Goal: Book appointment/travel/reservation

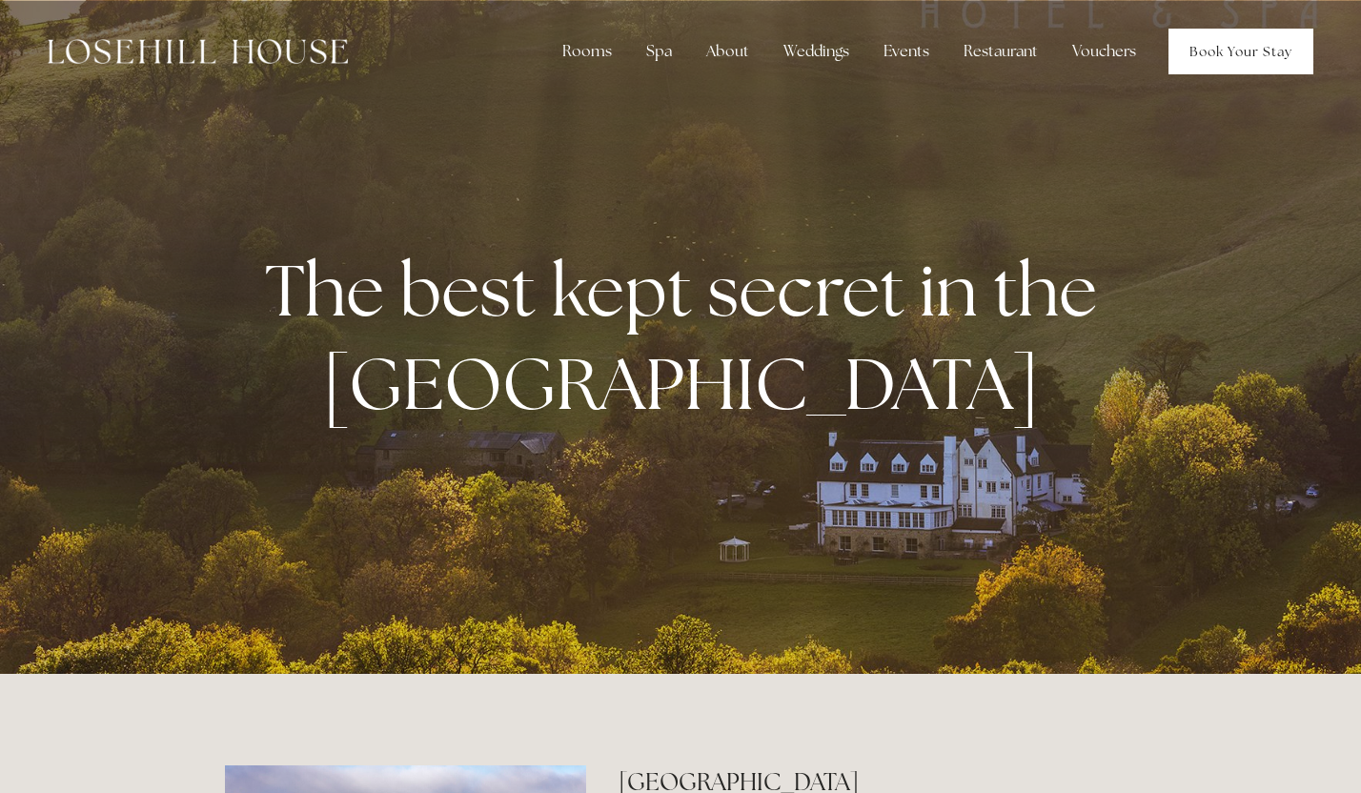
click at [1204, 36] on link "Book Your Stay" at bounding box center [1240, 52] width 145 height 46
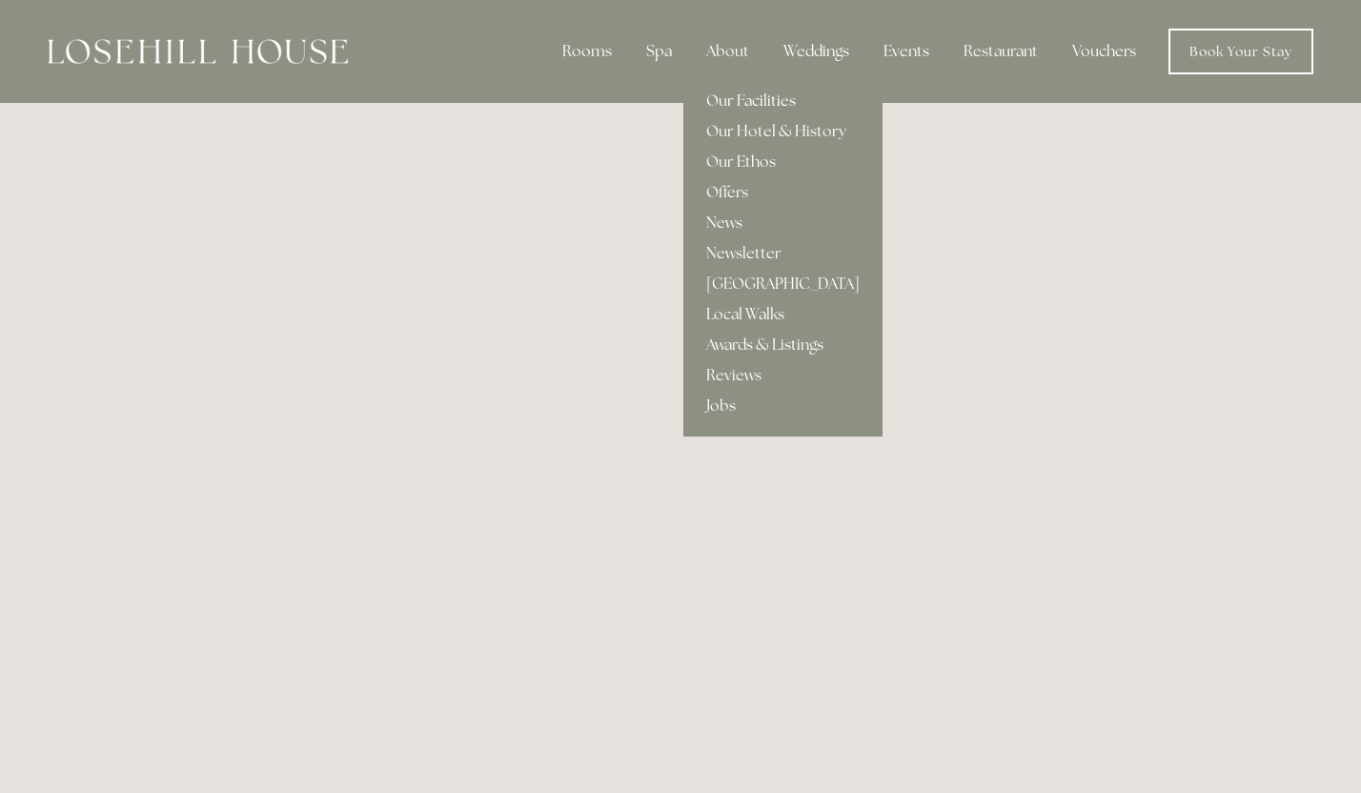
click at [752, 101] on link "Our Facilities" at bounding box center [782, 101] width 199 height 30
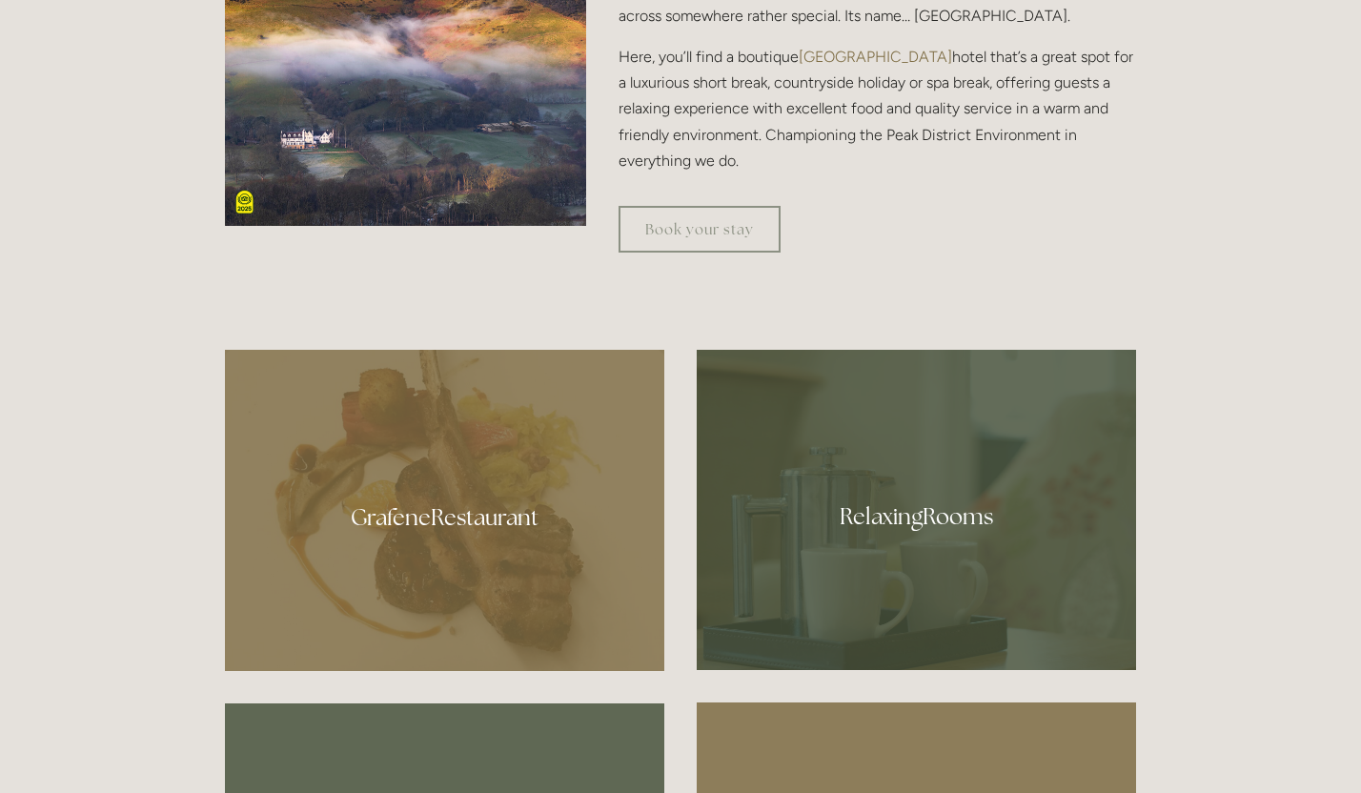
scroll to position [1216, 0]
